Goal: Use online tool/utility: Utilize a website feature to perform a specific function

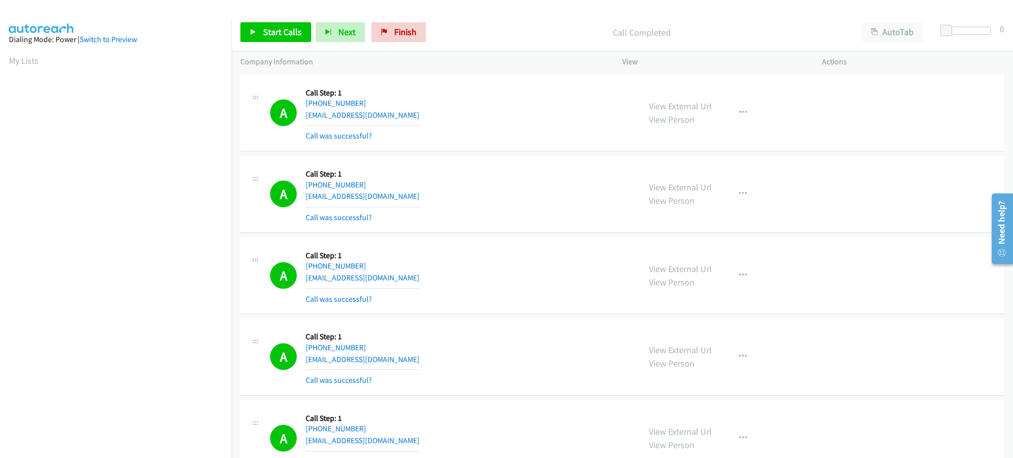
scroll to position [98, 0]
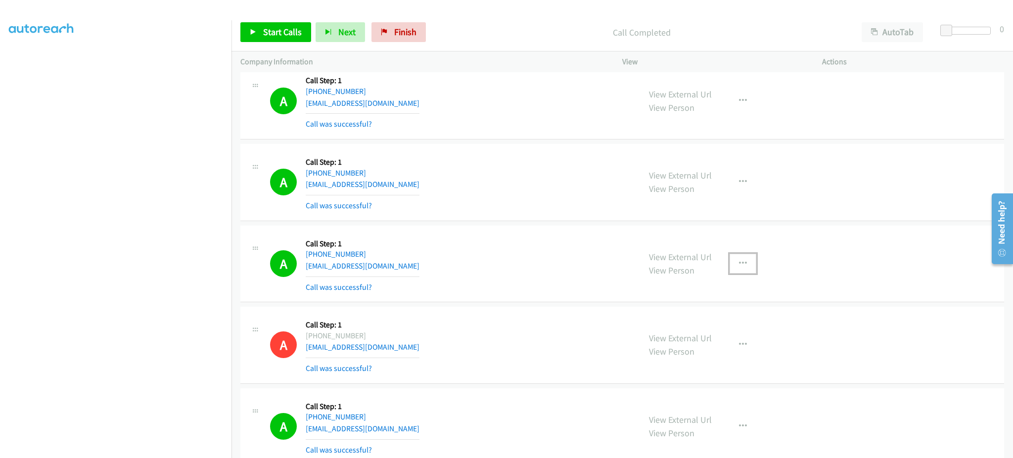
click at [740, 266] on icon "button" at bounding box center [743, 264] width 8 height 8
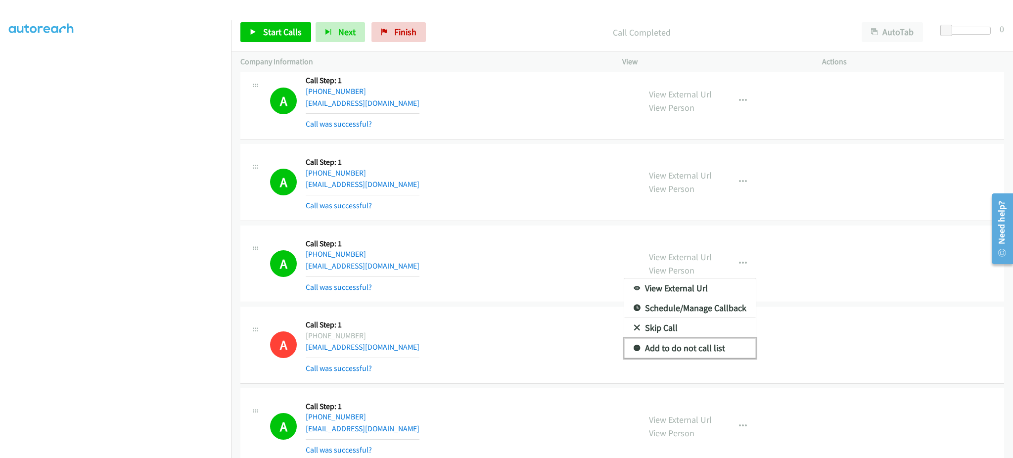
click at [693, 356] on link "Add to do not call list" at bounding box center [690, 348] width 132 height 20
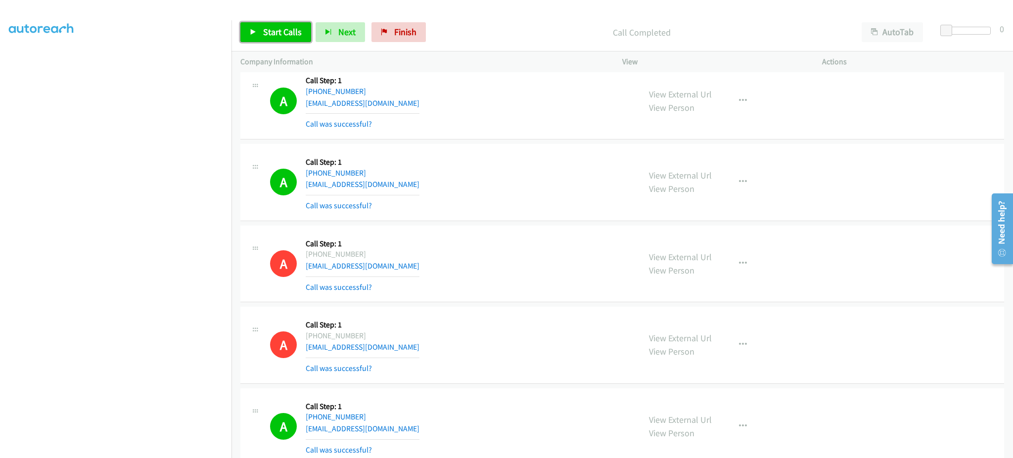
click at [263, 28] on span "Start Calls" at bounding box center [282, 31] width 39 height 11
click at [279, 46] on div "Start Calls Pause Next Finish Dialing AutoTab AutoTab 0" at bounding box center [621, 32] width 781 height 38
drag, startPoint x: 276, startPoint y: 32, endPoint x: 451, endPoint y: 360, distance: 371.3
click at [276, 32] on span "Pause" at bounding box center [274, 31] width 22 height 11
click at [288, 29] on span "Start Calls" at bounding box center [282, 31] width 39 height 11
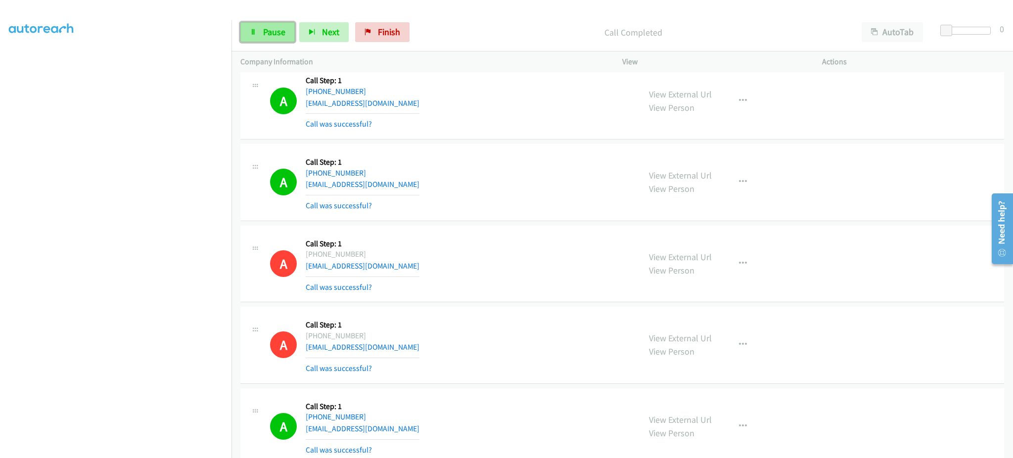
click at [252, 35] on icon at bounding box center [253, 32] width 7 height 7
click at [274, 38] on link "Start Calls" at bounding box center [275, 32] width 71 height 20
click at [179, 449] on section at bounding box center [116, 223] width 214 height 473
click at [276, 34] on span "Pause" at bounding box center [274, 31] width 22 height 11
